Goal: Understand process/instructions

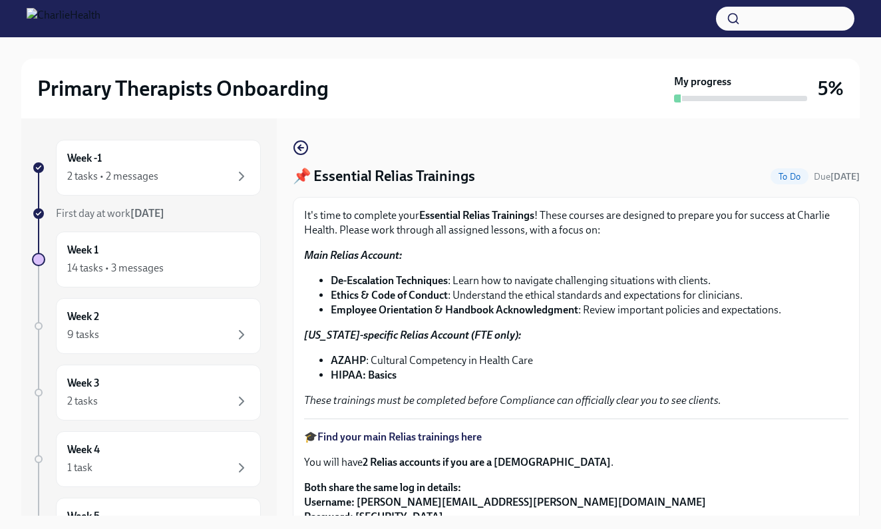
click at [376, 280] on strong "De-Escalation Techniques" at bounding box center [389, 280] width 117 height 13
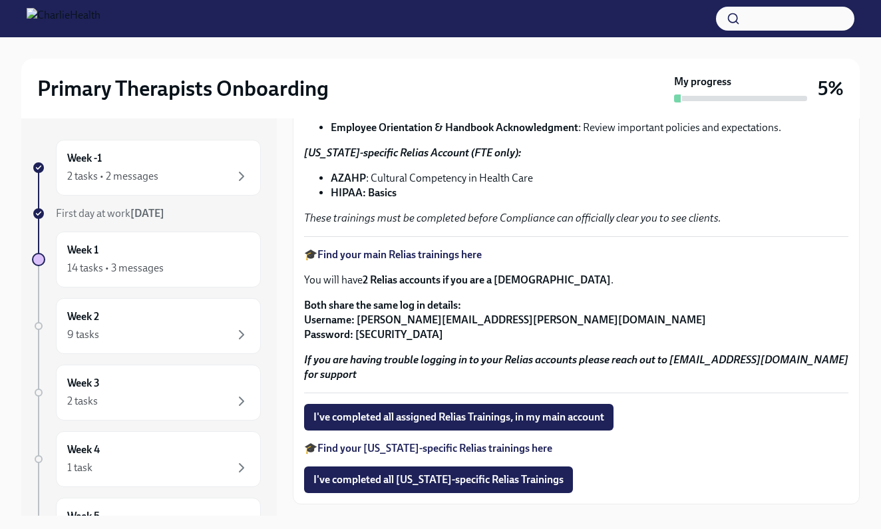
scroll to position [188, 0]
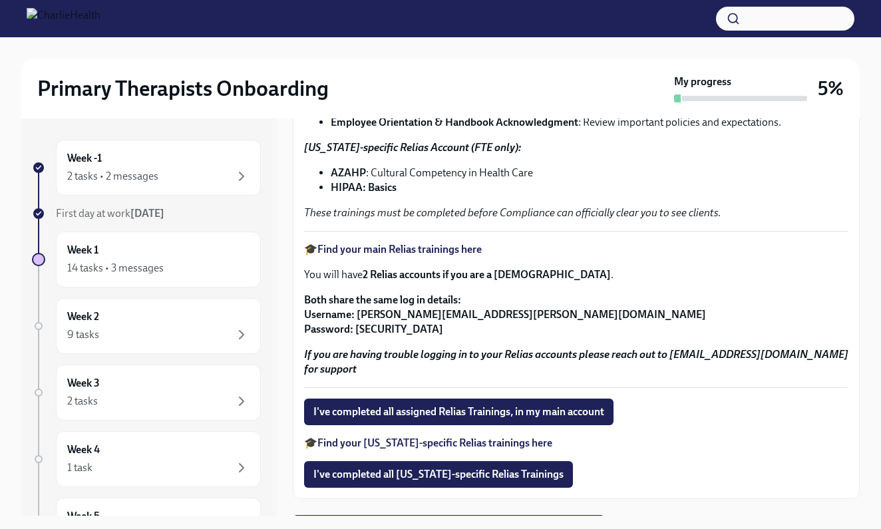
click at [665, 309] on p "Both share the same log in details: Username: [PERSON_NAME][EMAIL_ADDRESS][PERS…" at bounding box center [576, 315] width 544 height 44
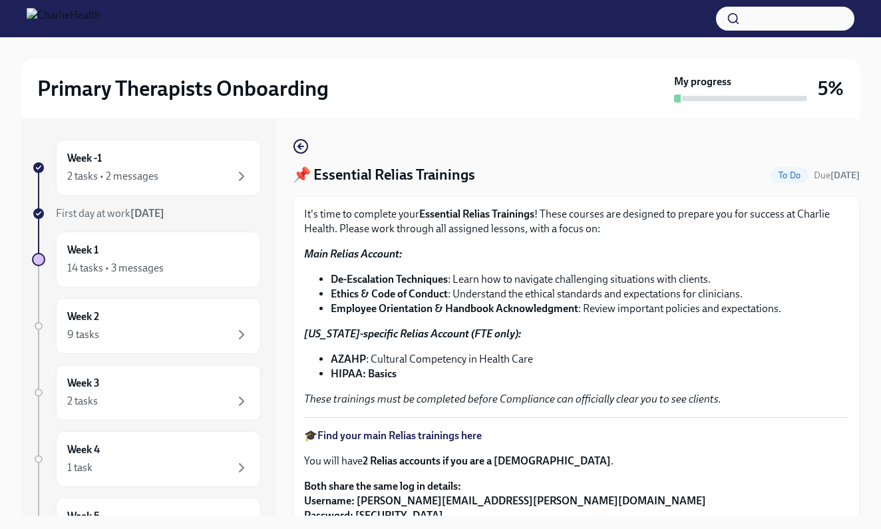
scroll to position [0, 0]
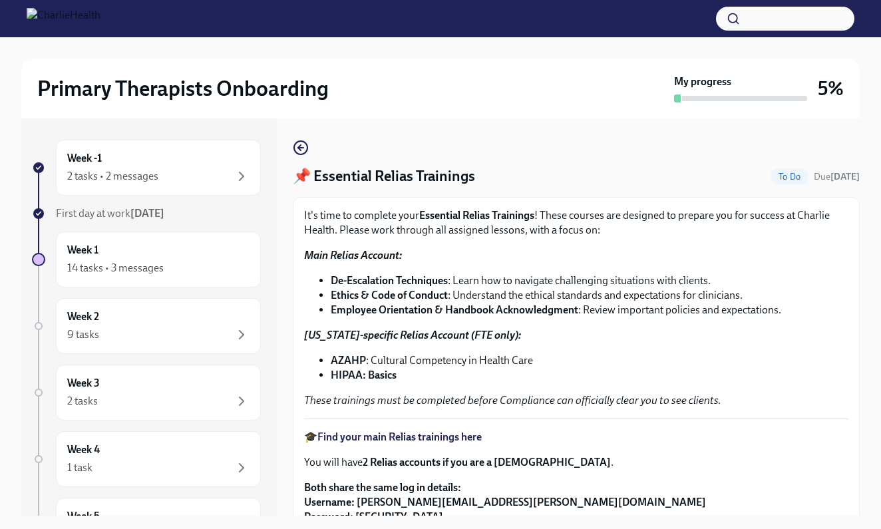
click at [354, 256] on strong "Main Relias Account:" at bounding box center [353, 255] width 98 height 13
click at [466, 214] on strong "Essential Relias Trainings" at bounding box center [476, 215] width 115 height 13
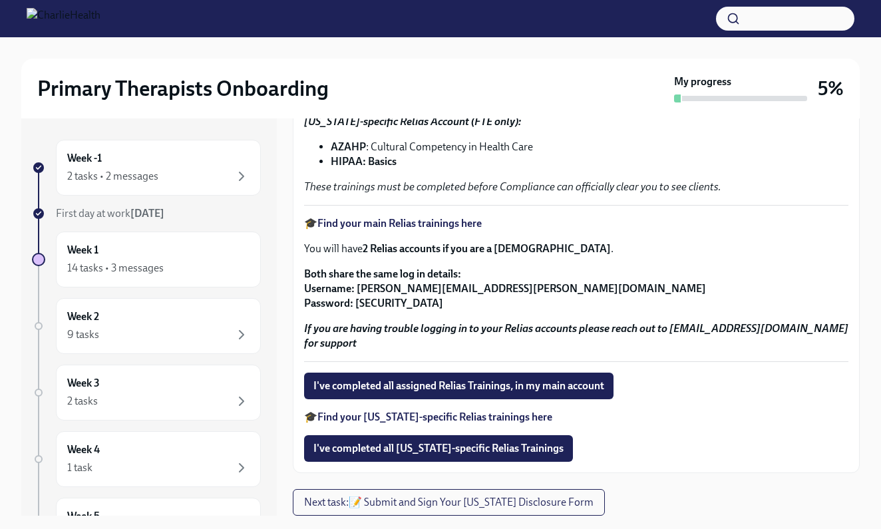
scroll to position [214, 0]
click at [122, 263] on div "14 tasks • 3 messages" at bounding box center [115, 268] width 97 height 15
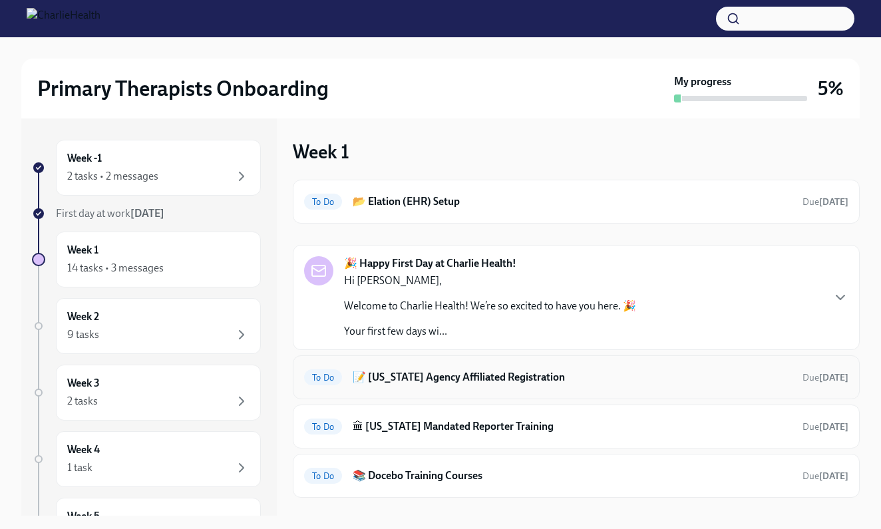
click at [381, 376] on h6 "📝 [US_STATE] Agency Affiliated Registration" at bounding box center [572, 377] width 439 height 15
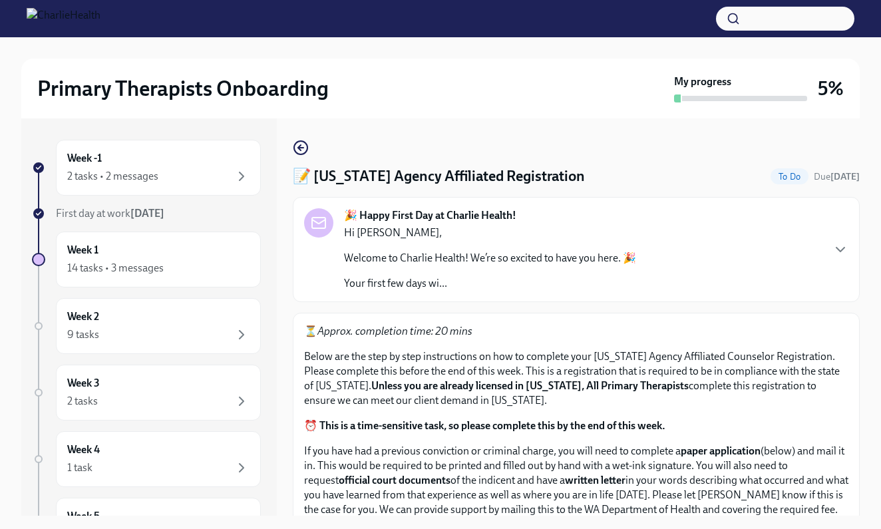
click at [842, 331] on p "⏳ Approx. completion time: 20 mins" at bounding box center [576, 331] width 544 height 15
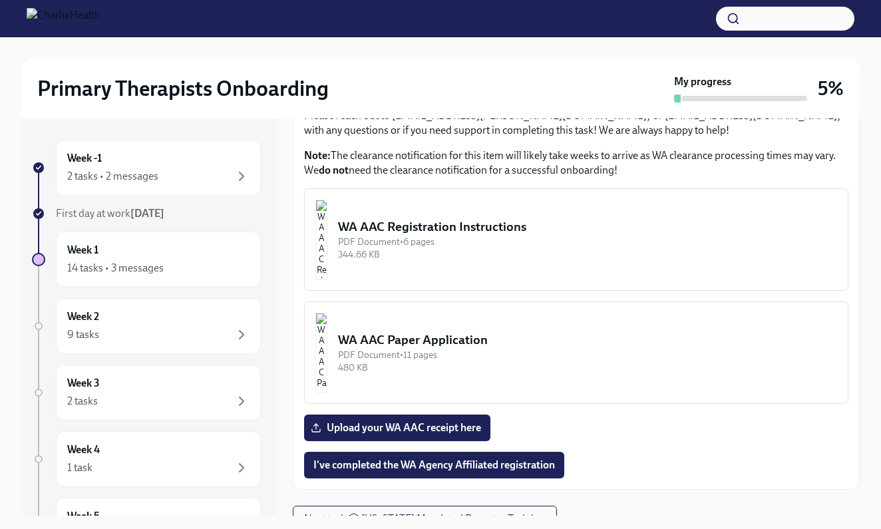
scroll to position [608, 0]
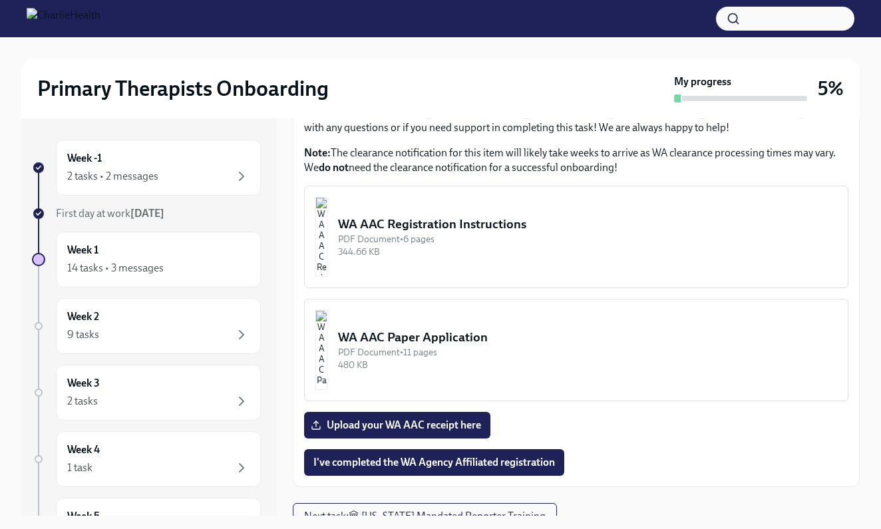
click at [327, 210] on img "button" at bounding box center [321, 237] width 12 height 80
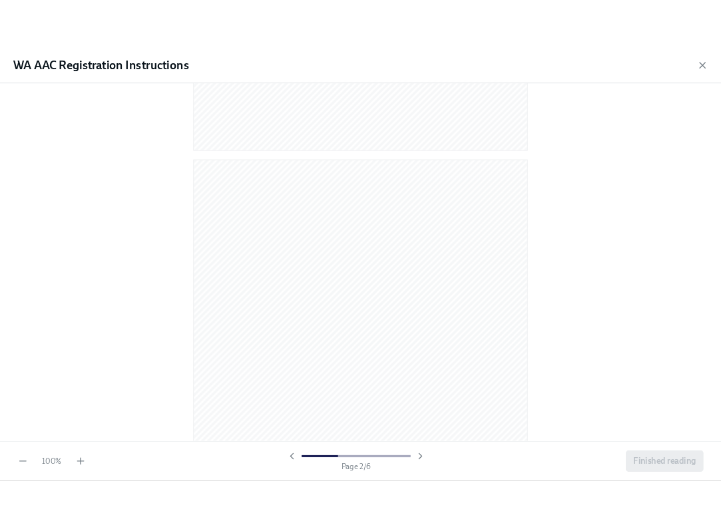
scroll to position [488, 0]
